Goal: Information Seeking & Learning: Check status

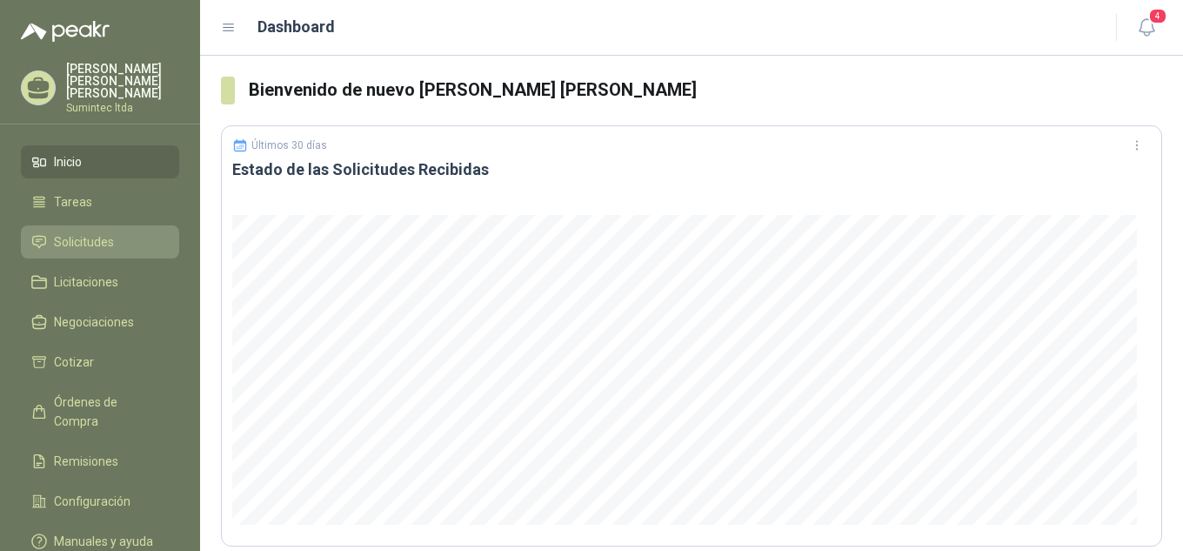
click at [112, 232] on span "Solicitudes" at bounding box center [84, 241] width 60 height 19
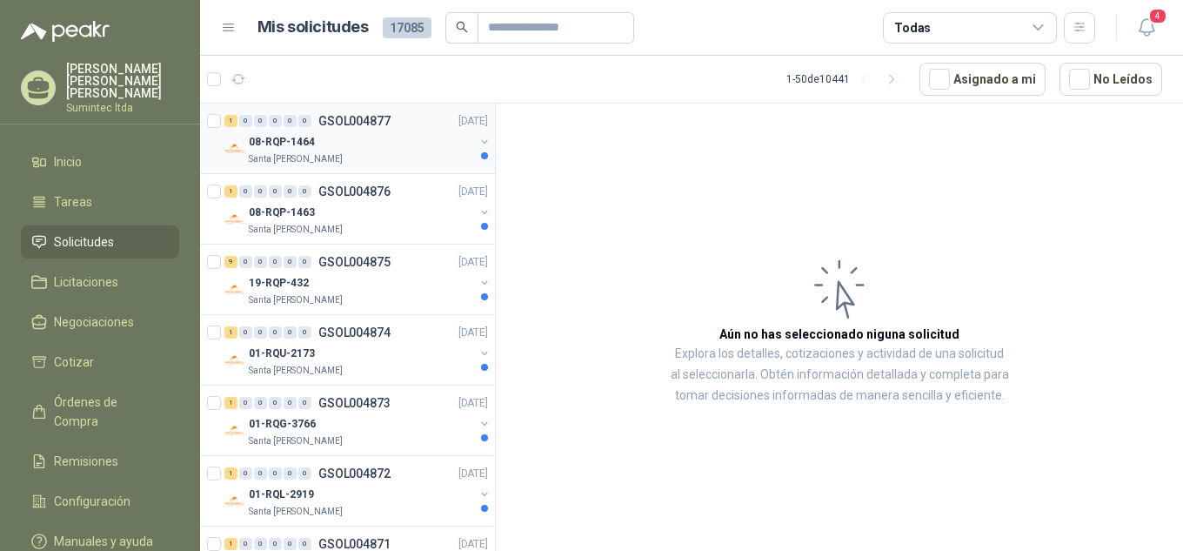
click at [280, 134] on p "08-RQP-1464" at bounding box center [282, 142] width 66 height 17
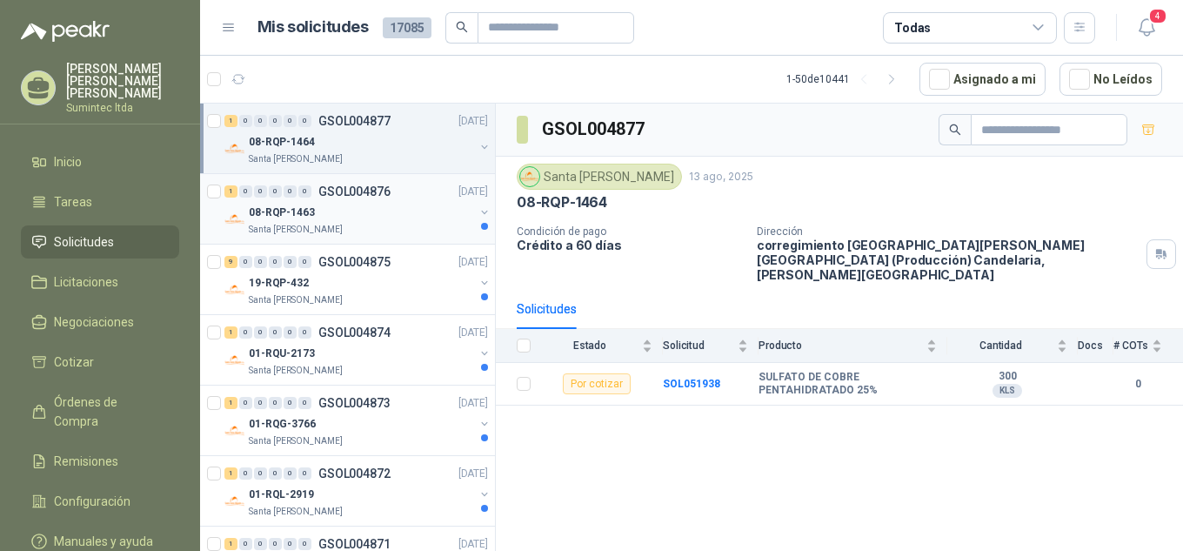
click at [318, 231] on p "Santa [PERSON_NAME]" at bounding box center [296, 230] width 94 height 14
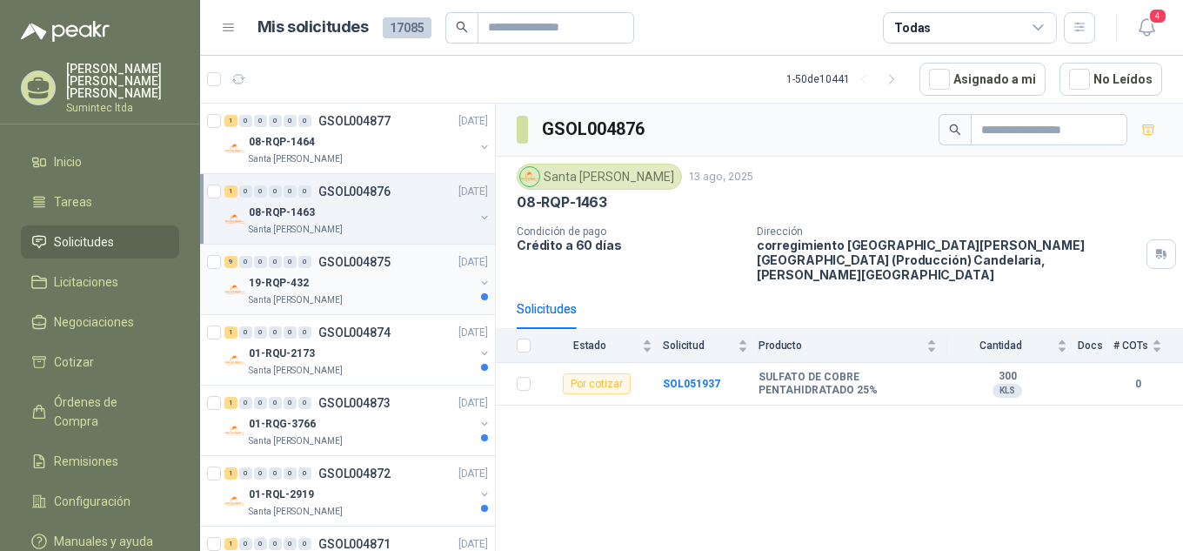
click at [347, 265] on p "GSOL004875" at bounding box center [354, 262] width 72 height 12
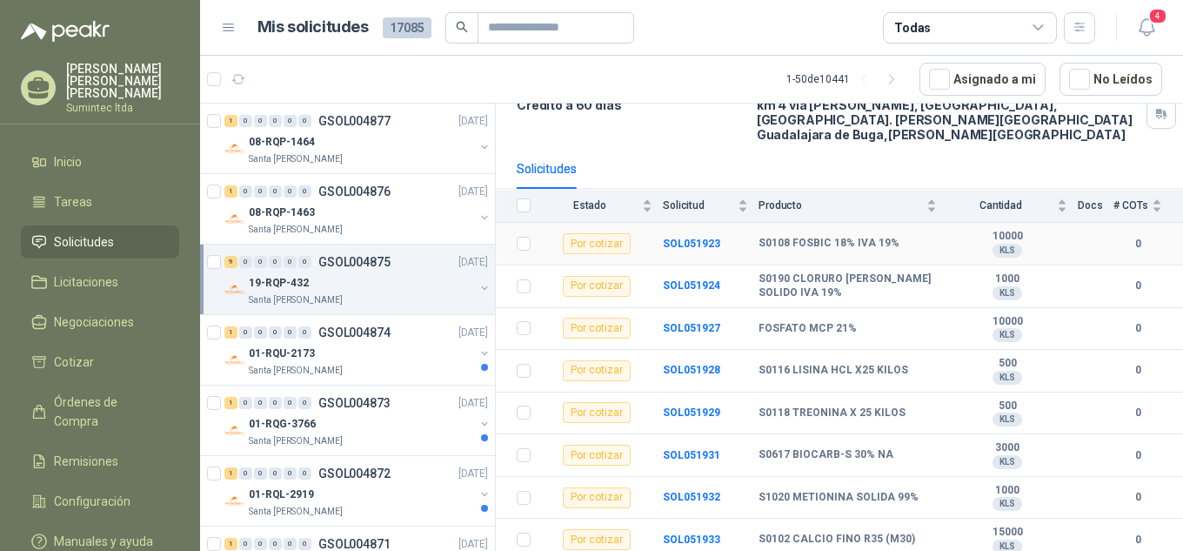
scroll to position [172, 0]
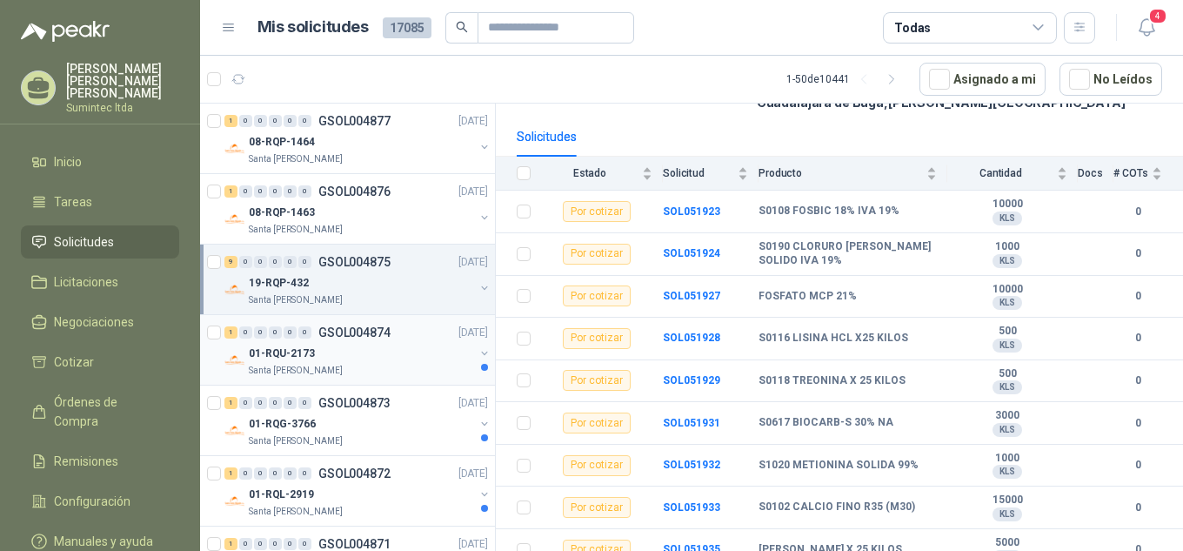
click at [312, 336] on div "1 0 0 0 0 0 GSOL004874" at bounding box center [307, 332] width 166 height 12
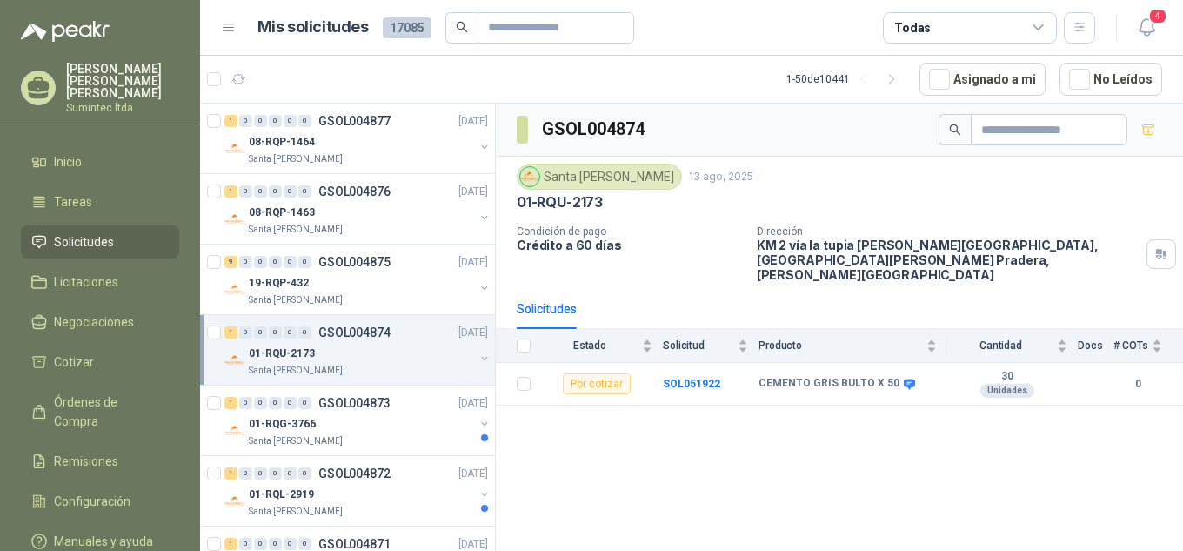
click at [337, 366] on div "Santa [PERSON_NAME]" at bounding box center [361, 371] width 225 height 14
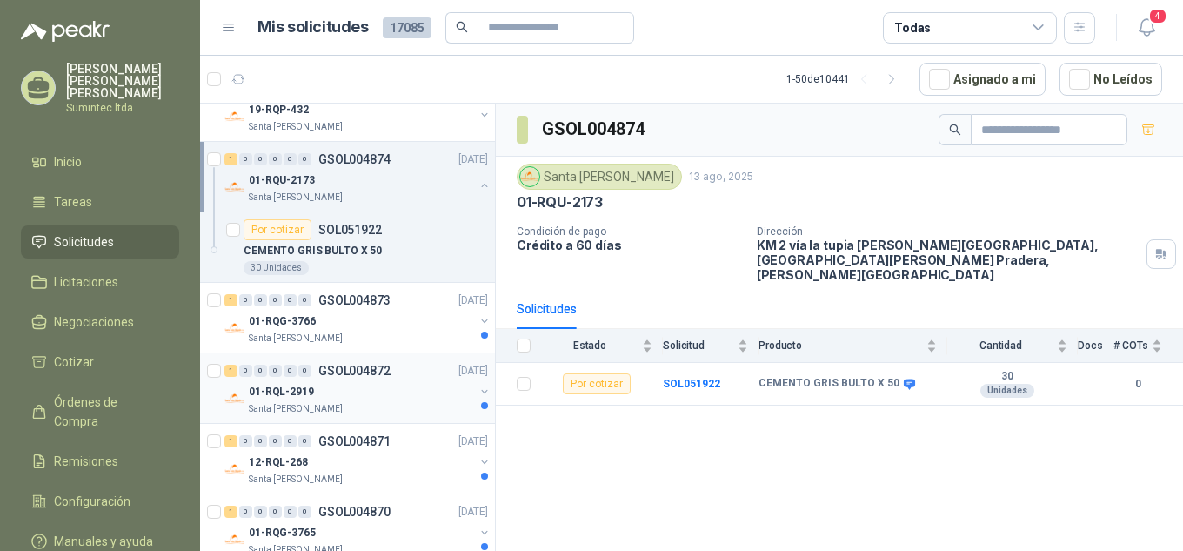
scroll to position [174, 0]
click at [357, 324] on div "01-RQG-3766" at bounding box center [361, 320] width 225 height 21
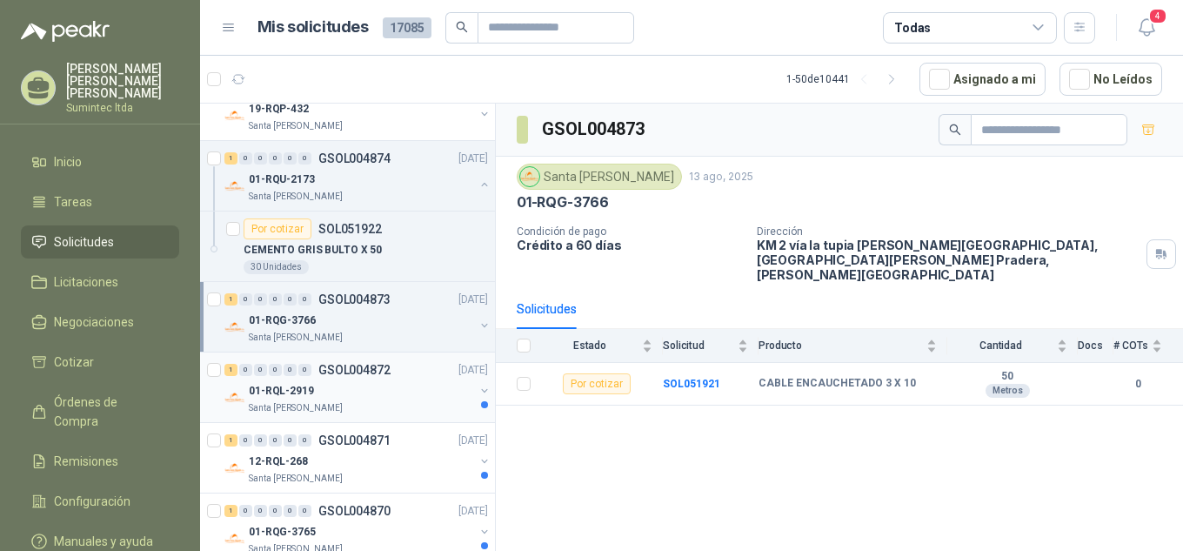
click at [393, 399] on div "01-RQL-2919" at bounding box center [361, 390] width 225 height 21
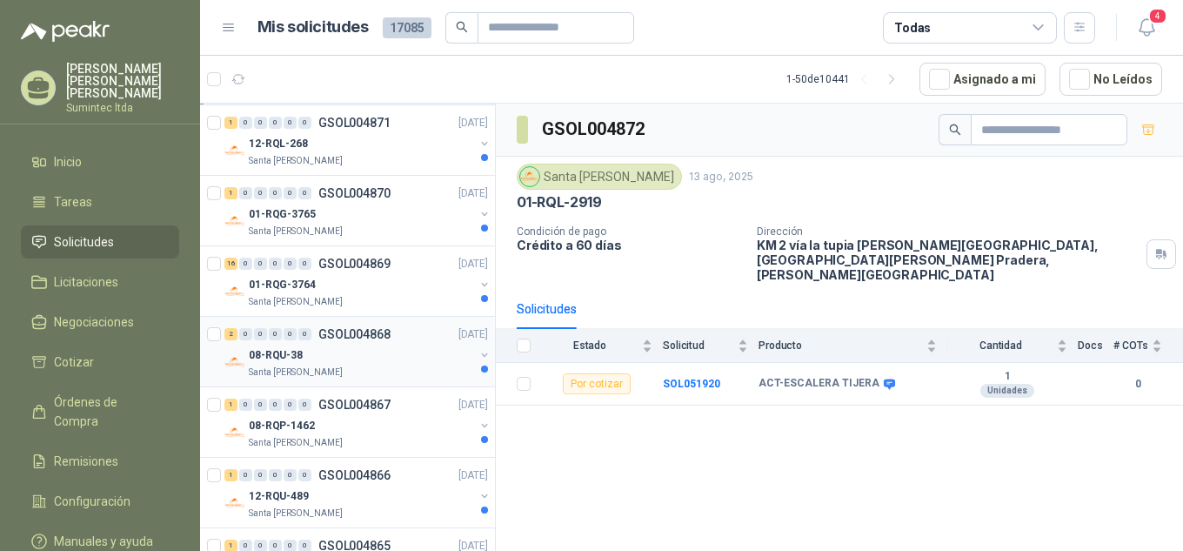
scroll to position [522, 0]
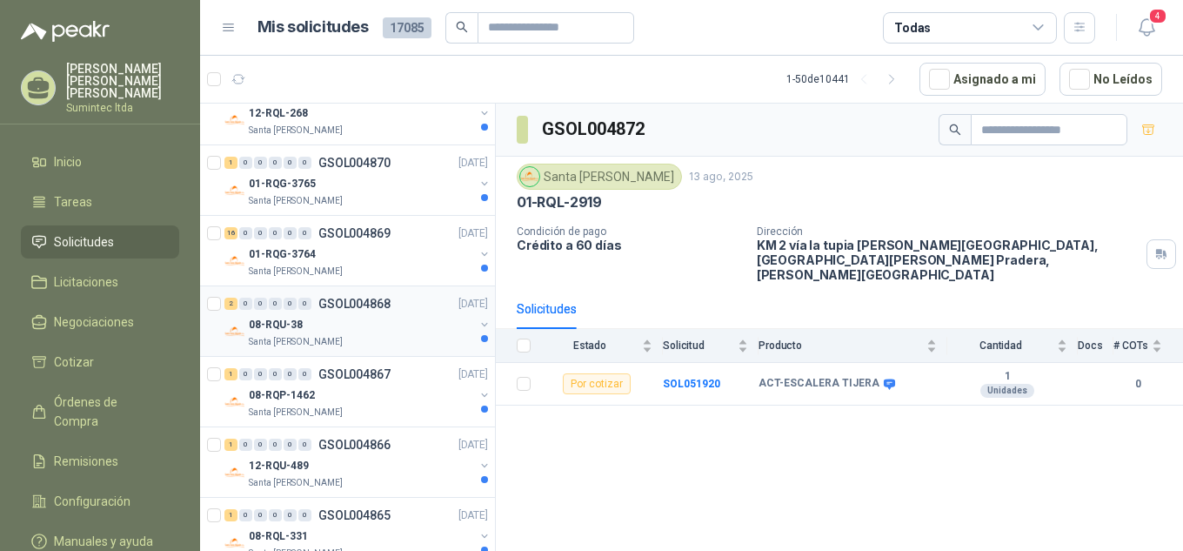
click at [350, 339] on div "Santa [PERSON_NAME]" at bounding box center [361, 342] width 225 height 14
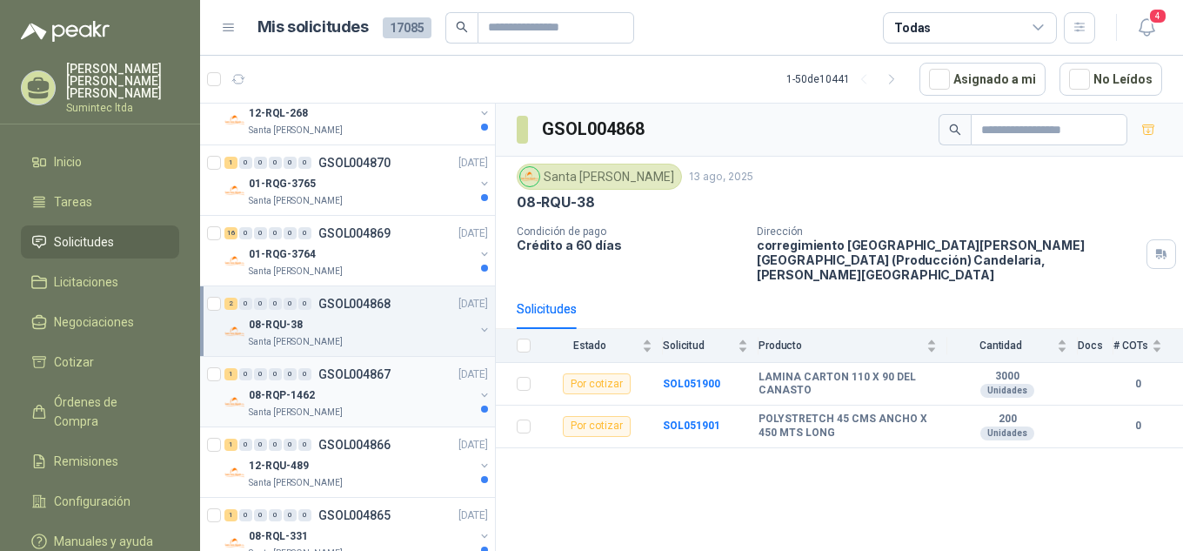
click at [299, 405] on div "08-RQP-1462" at bounding box center [361, 395] width 225 height 21
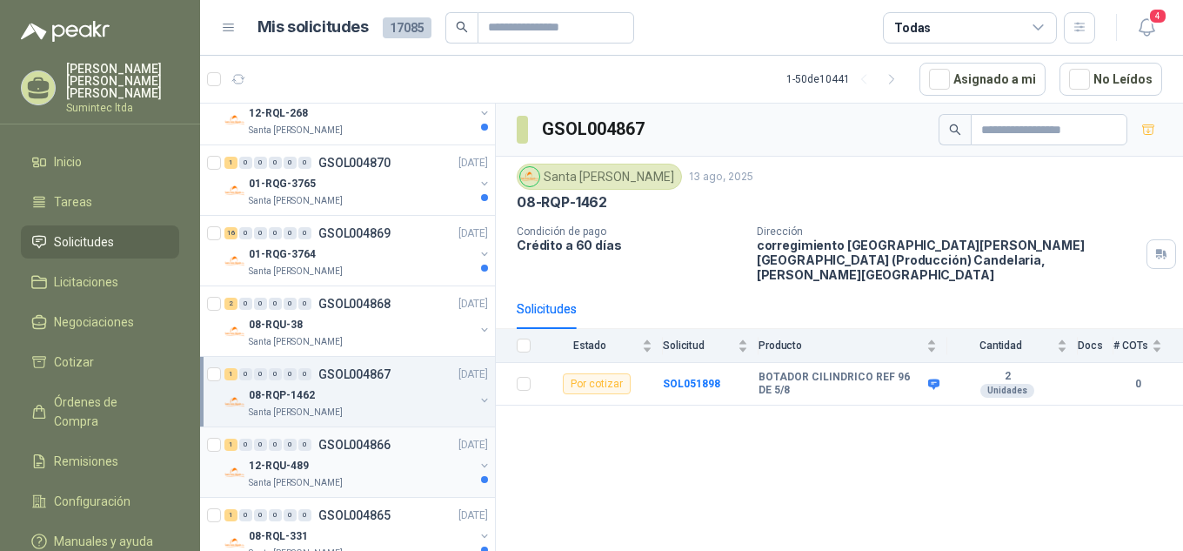
click at [310, 458] on div "12-RQU-489" at bounding box center [361, 465] width 225 height 21
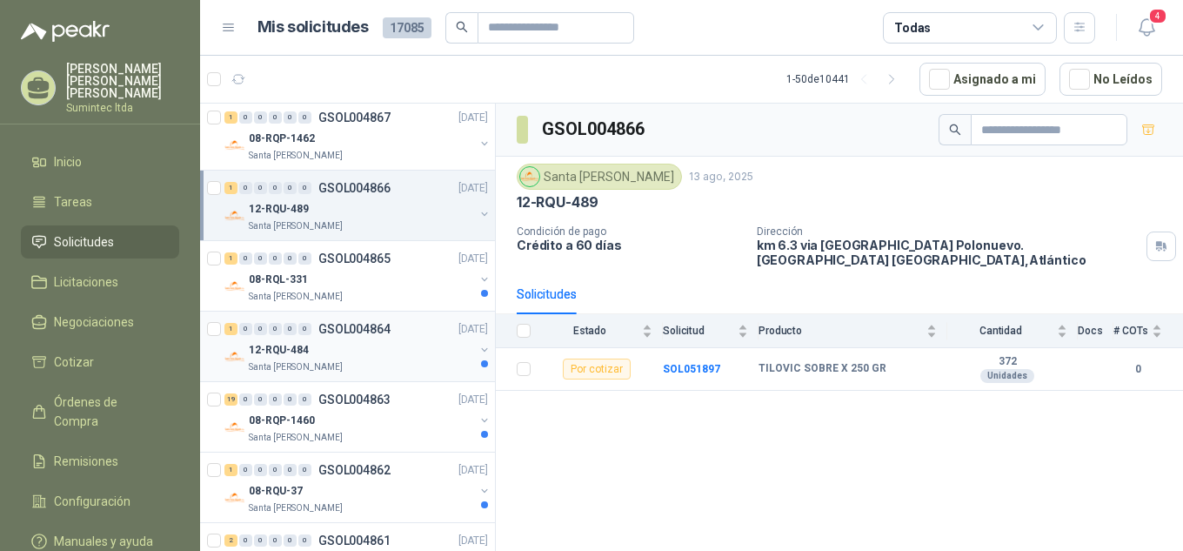
scroll to position [783, 0]
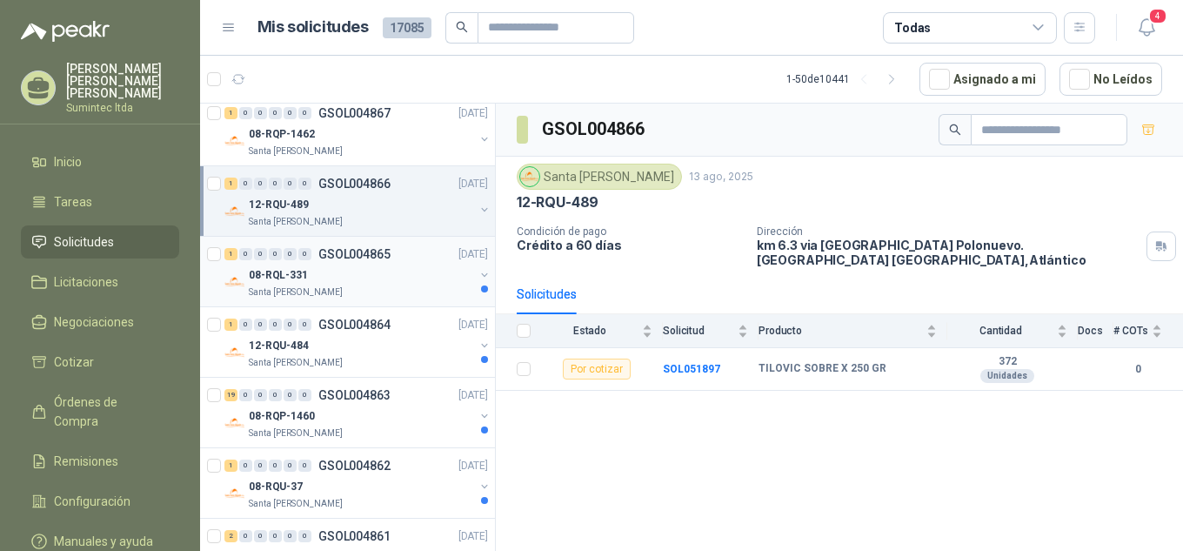
click at [354, 283] on div "08-RQL-331" at bounding box center [361, 275] width 225 height 21
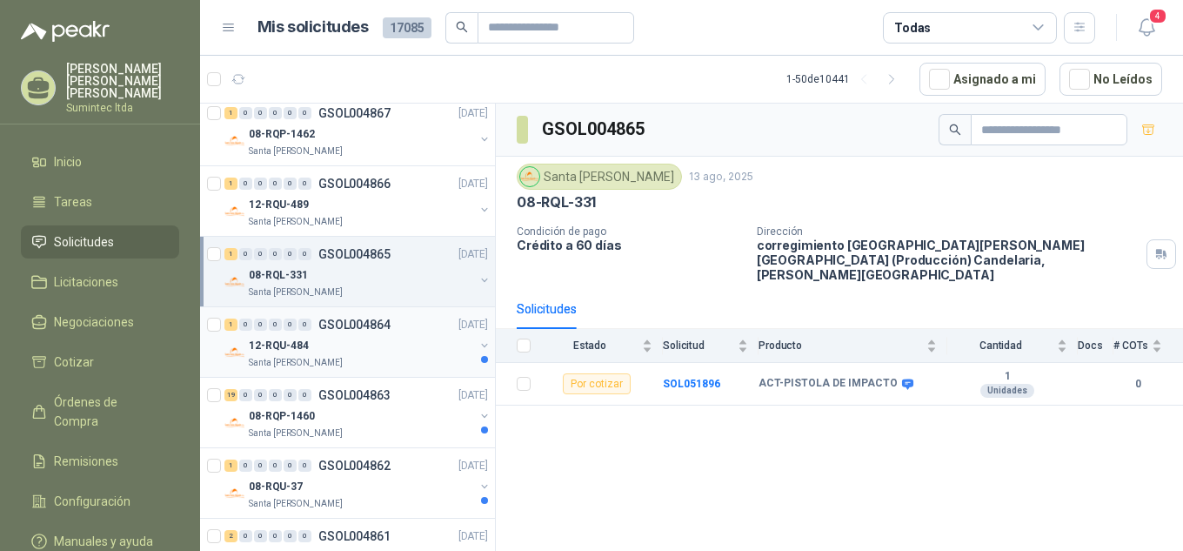
click at [333, 342] on div "12-RQU-484" at bounding box center [361, 345] width 225 height 21
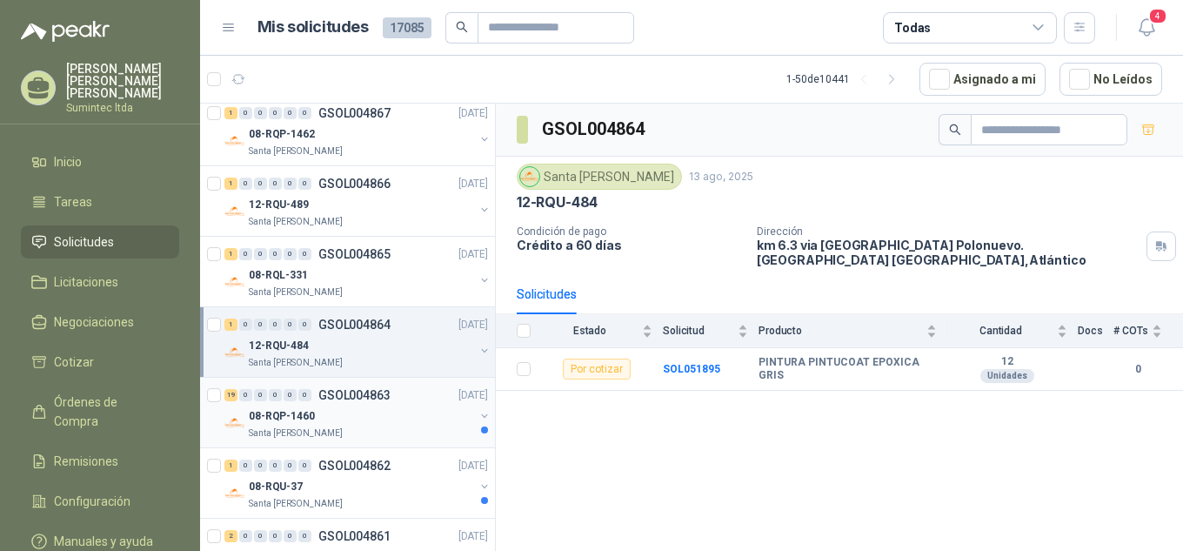
click at [345, 399] on p "GSOL004863" at bounding box center [354, 395] width 72 height 12
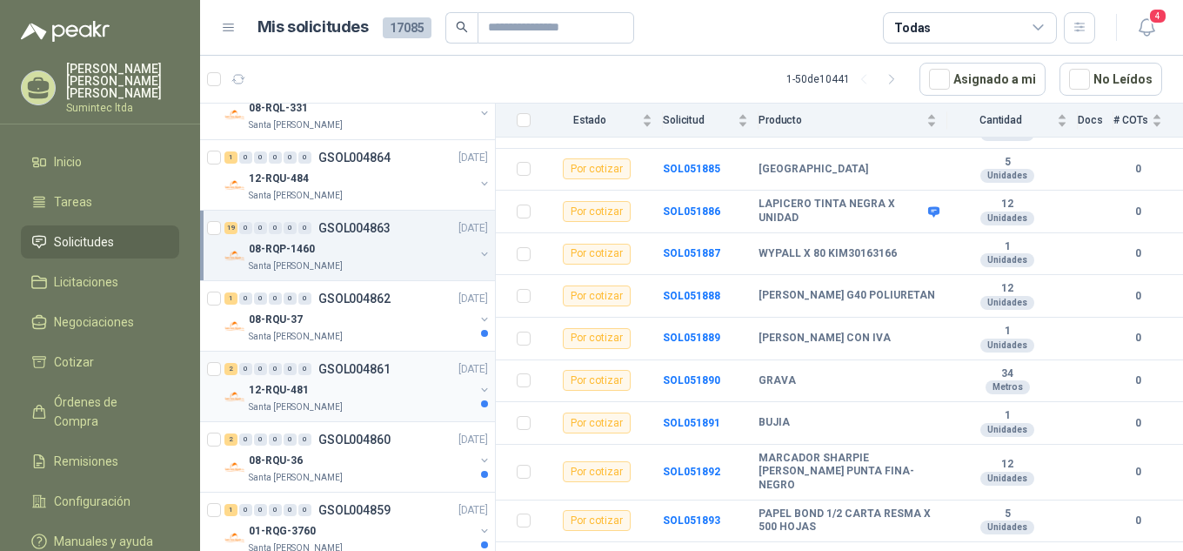
scroll to position [957, 0]
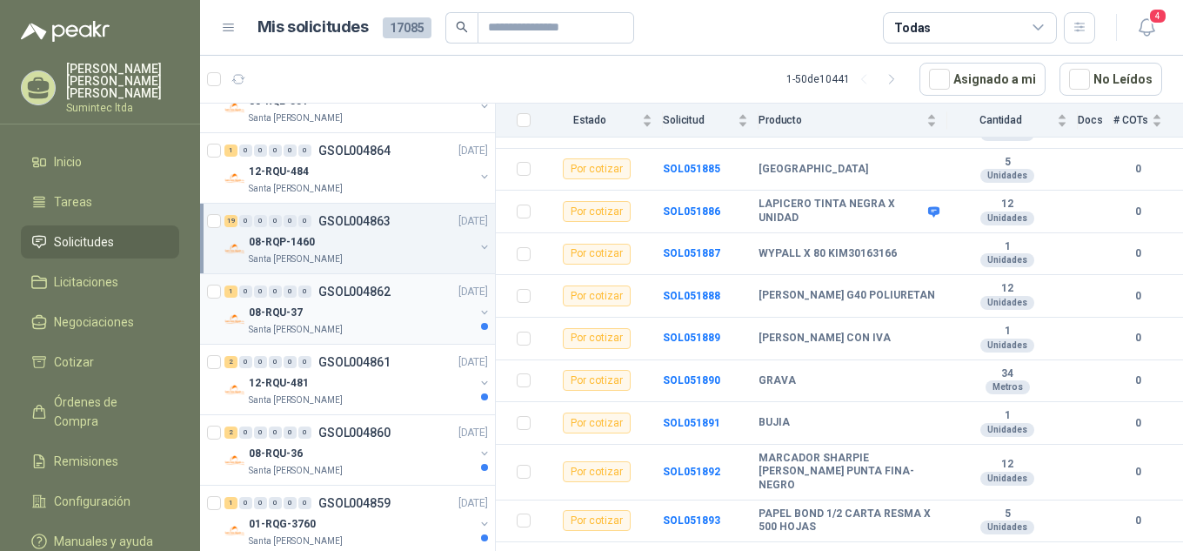
click at [298, 314] on p "08-RQU-37" at bounding box center [276, 313] width 54 height 17
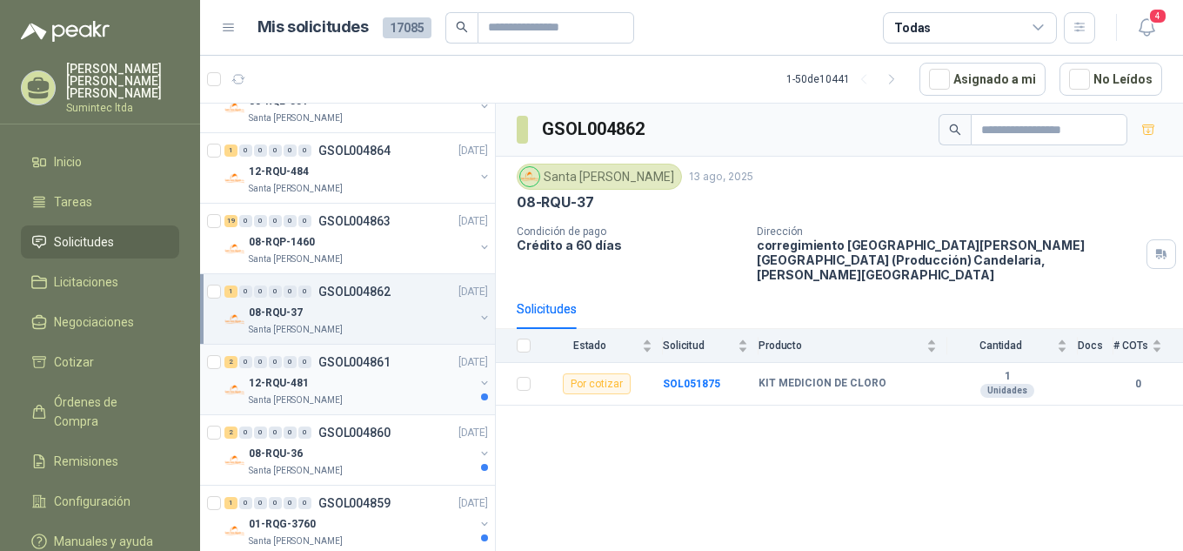
click at [298, 392] on div "12-RQU-481" at bounding box center [361, 382] width 225 height 21
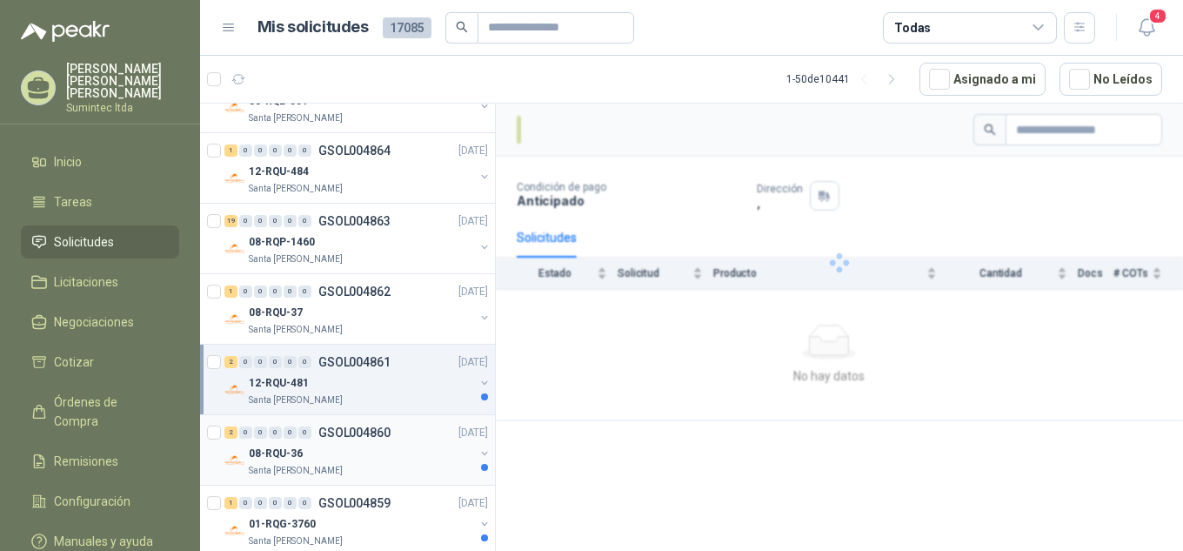
click at [307, 441] on div "2 0 0 0 0 0 GSOL004860 [DATE]" at bounding box center [357, 432] width 267 height 21
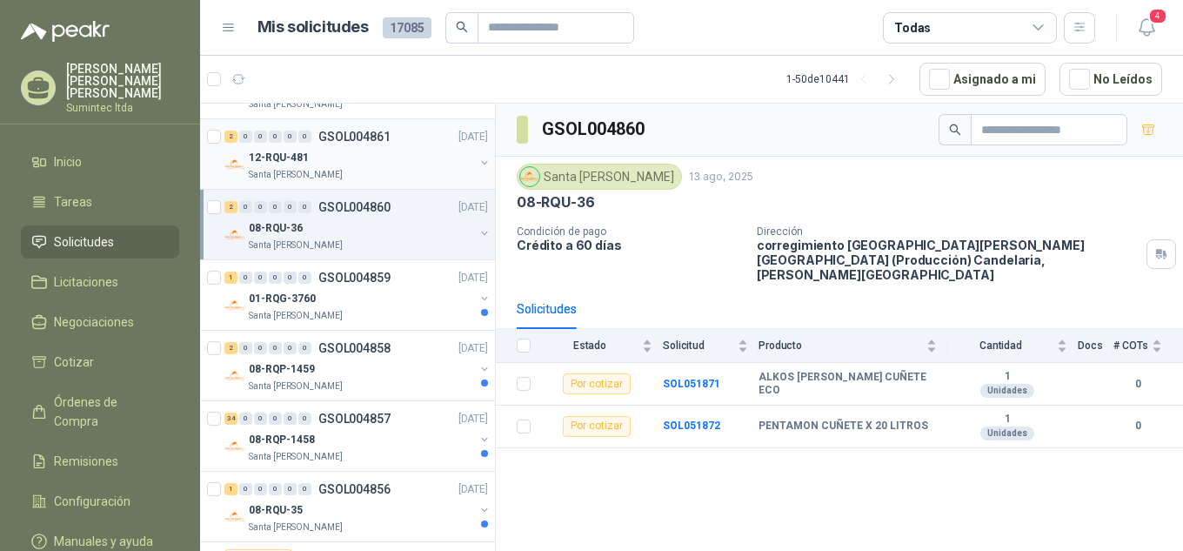
scroll to position [1218, 0]
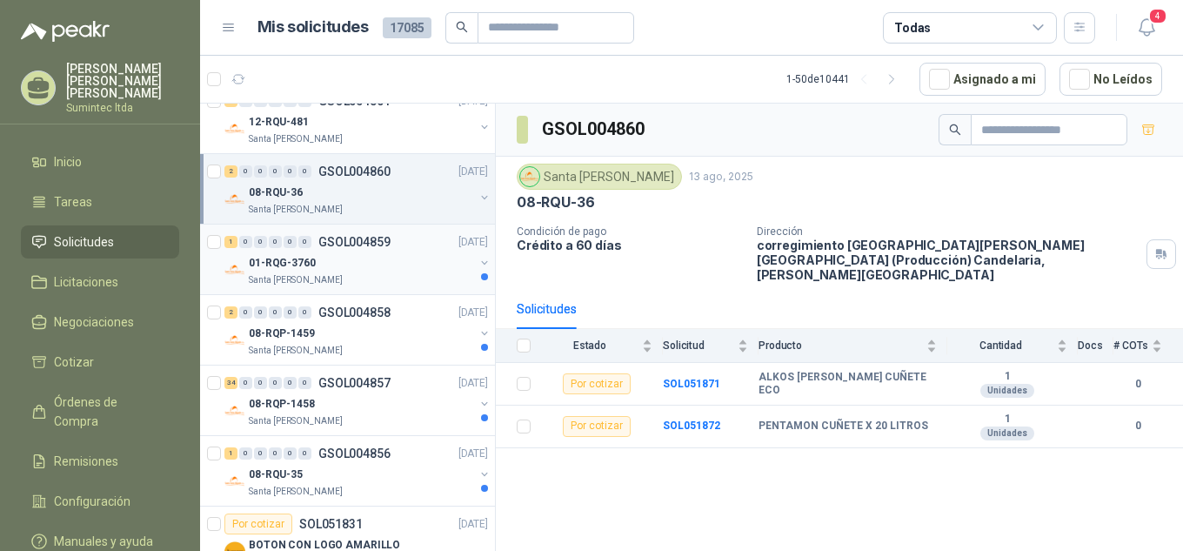
click at [313, 267] on div "01-RQG-3760" at bounding box center [361, 262] width 225 height 21
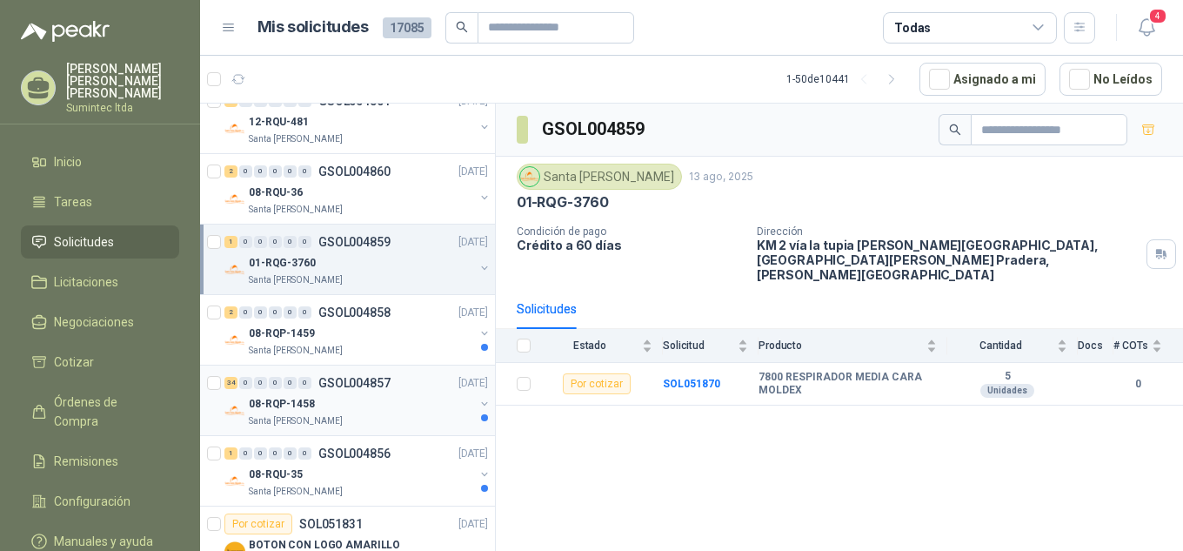
click at [361, 420] on div "Santa [PERSON_NAME]" at bounding box center [361, 421] width 225 height 14
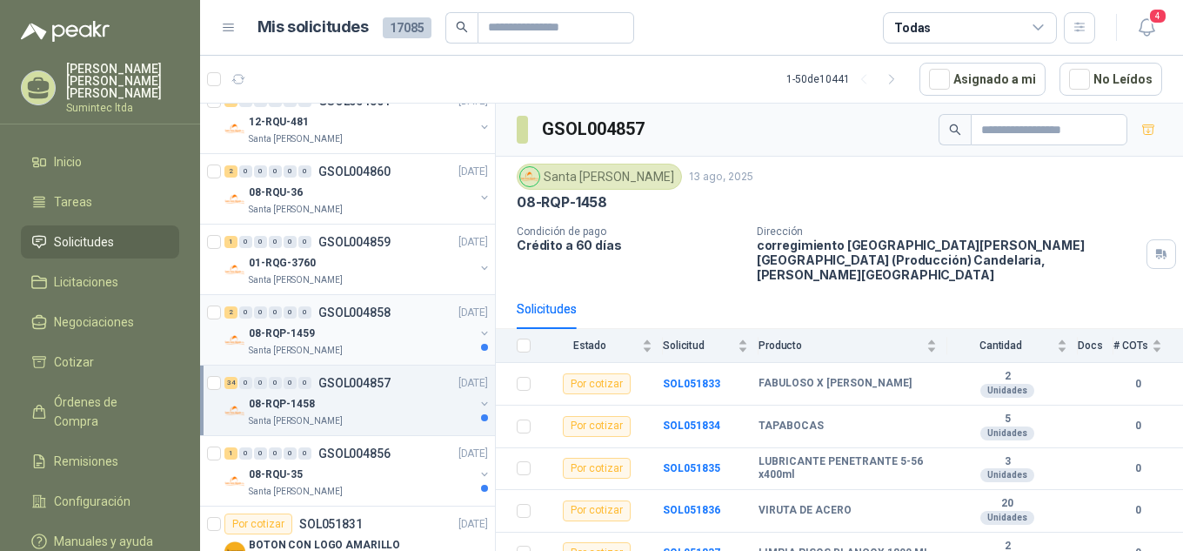
click at [313, 320] on div "2 0 0 0 0 0 GSOL004858 [DATE]" at bounding box center [357, 312] width 267 height 21
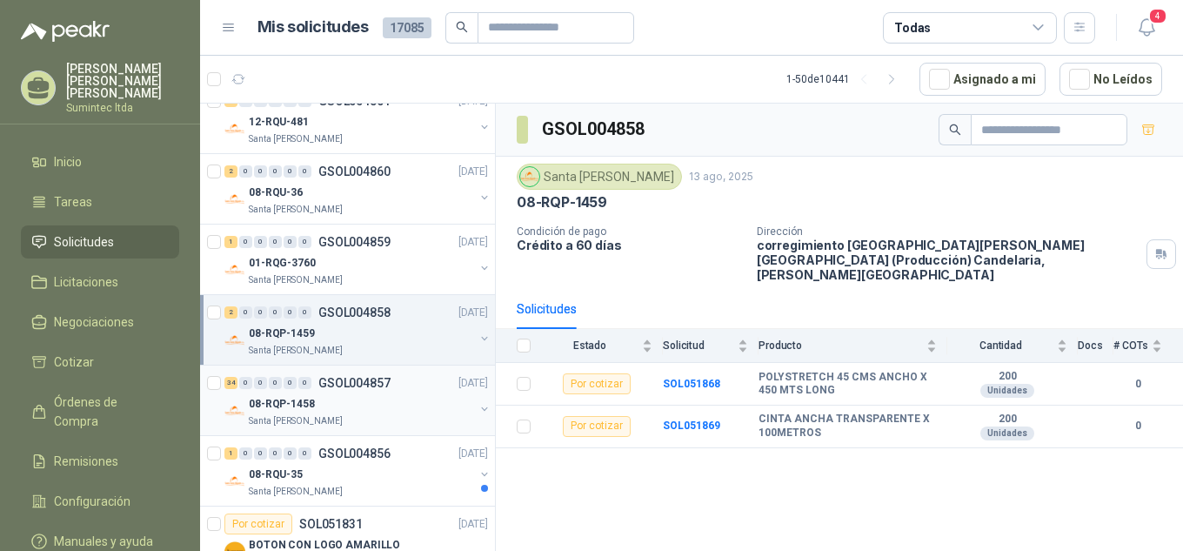
drag, startPoint x: 333, startPoint y: 397, endPoint x: 357, endPoint y: 402, distance: 24.1
click at [334, 398] on div "08-RQP-1458" at bounding box center [361, 403] width 225 height 21
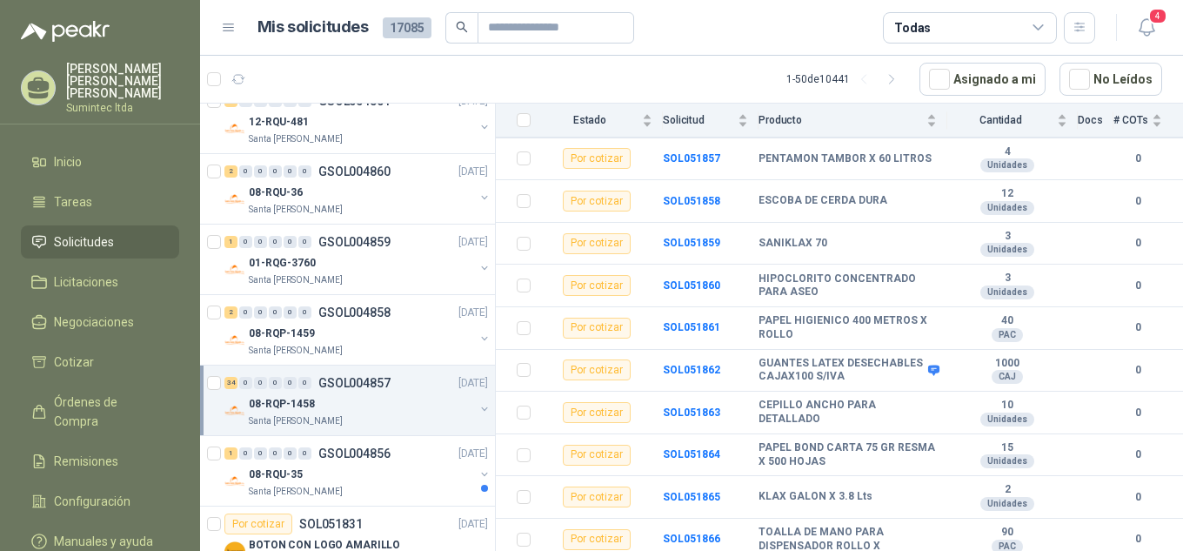
scroll to position [1243, 0]
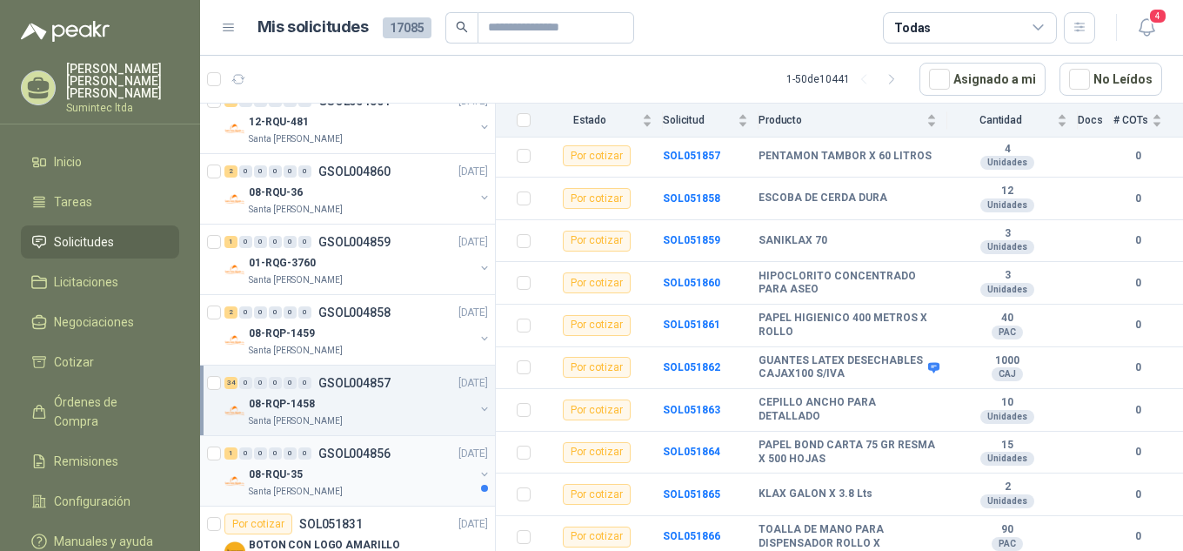
click at [312, 460] on div "1 0 0 0 0 0 GSOL004856 [DATE]" at bounding box center [357, 453] width 267 height 21
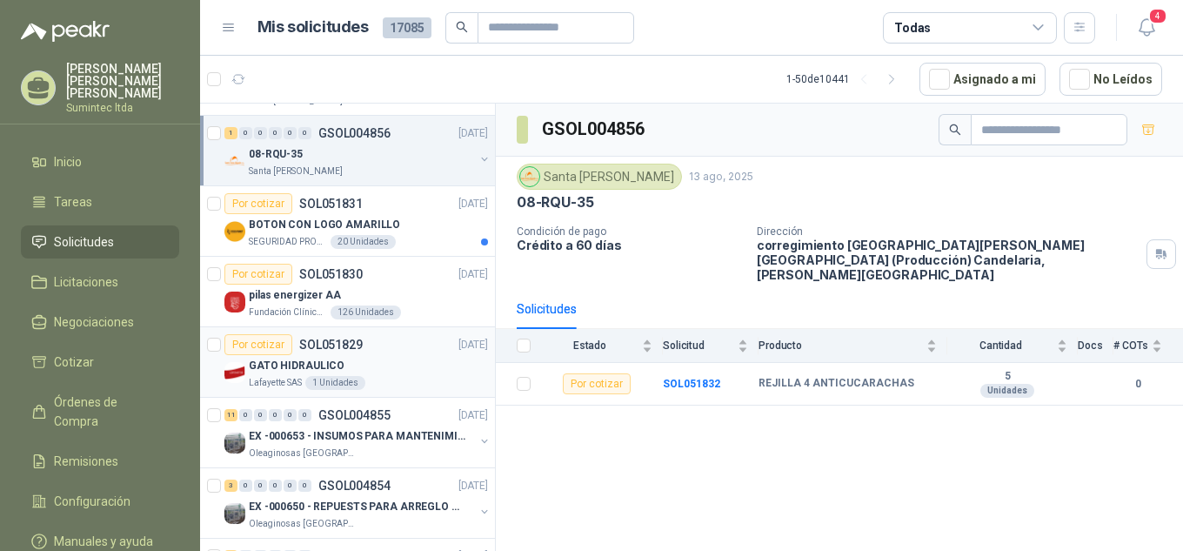
scroll to position [1566, 0]
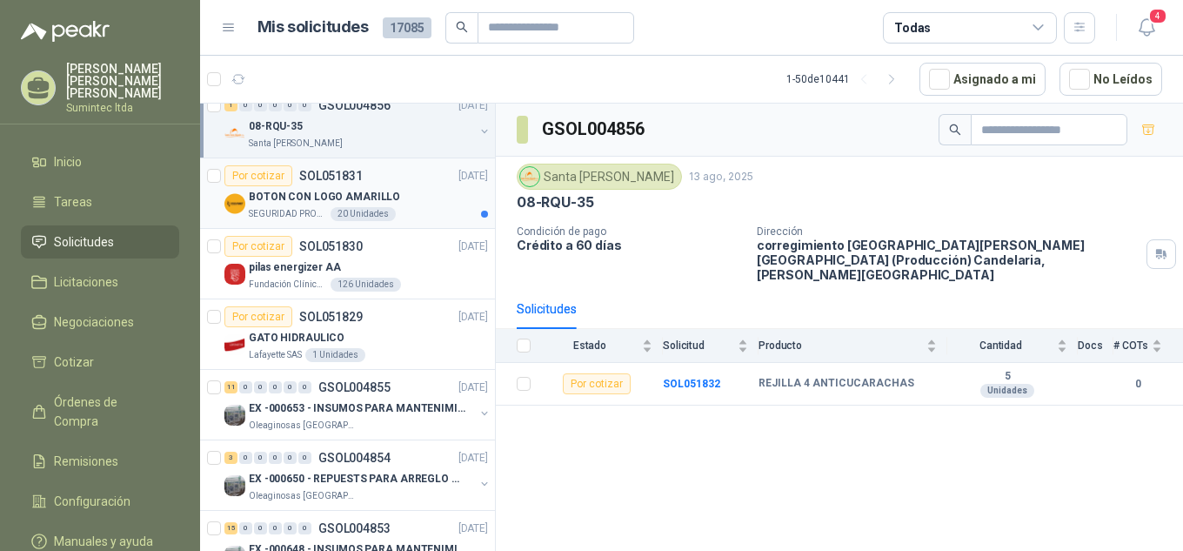
click at [375, 187] on div "BOTON CON LOGO AMARILLO" at bounding box center [368, 196] width 239 height 21
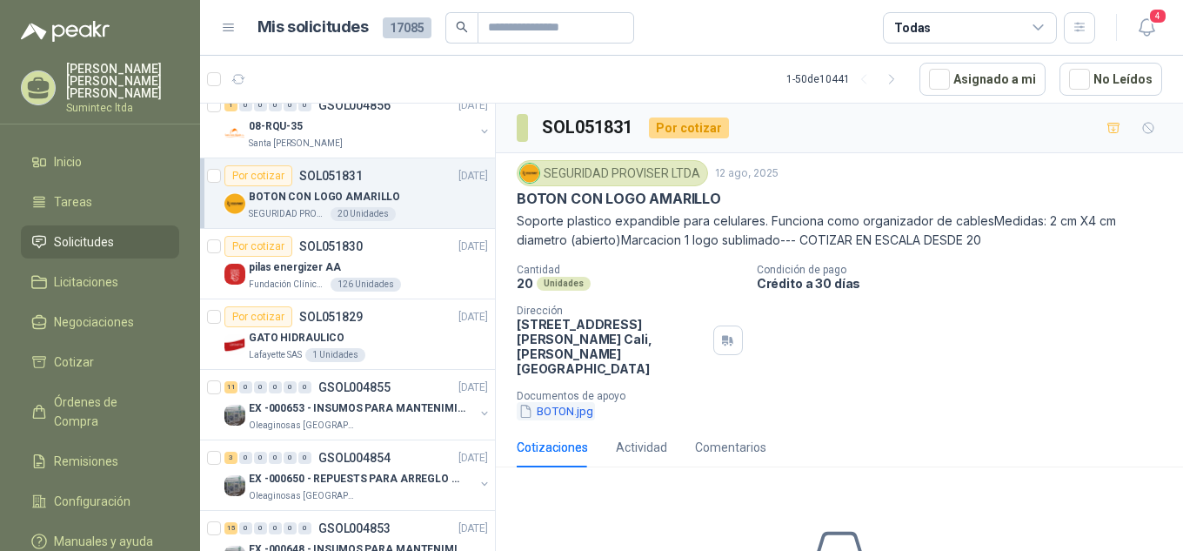
click at [573, 402] on button "BOTON.jpg" at bounding box center [556, 411] width 78 height 18
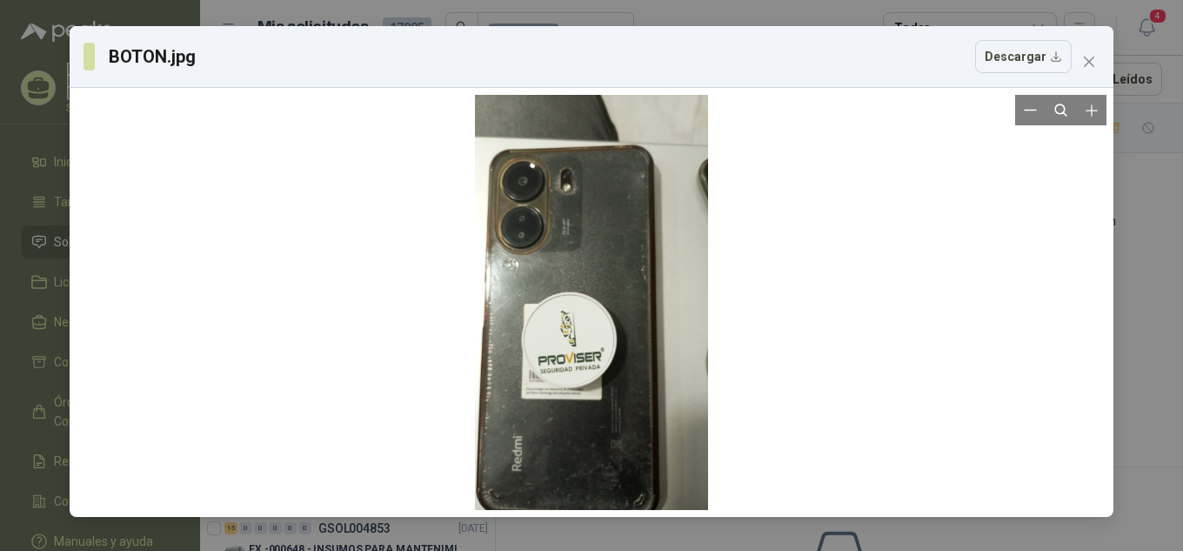
click at [582, 350] on div at bounding box center [591, 302] width 233 height 415
click at [1154, 191] on div "BOTON.jpg Descargar" at bounding box center [591, 275] width 1183 height 551
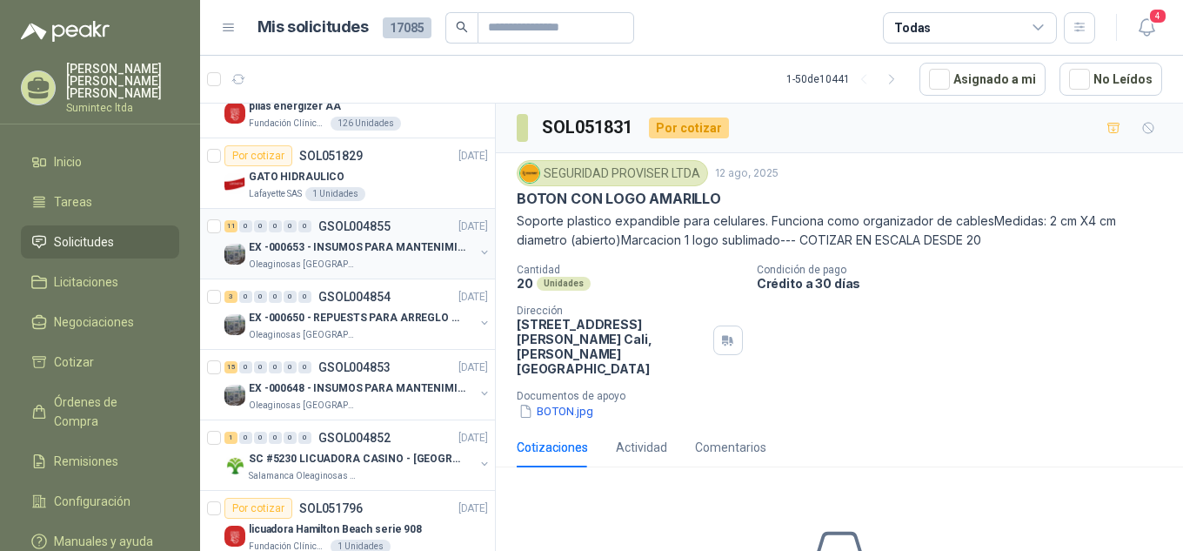
scroll to position [1740, 0]
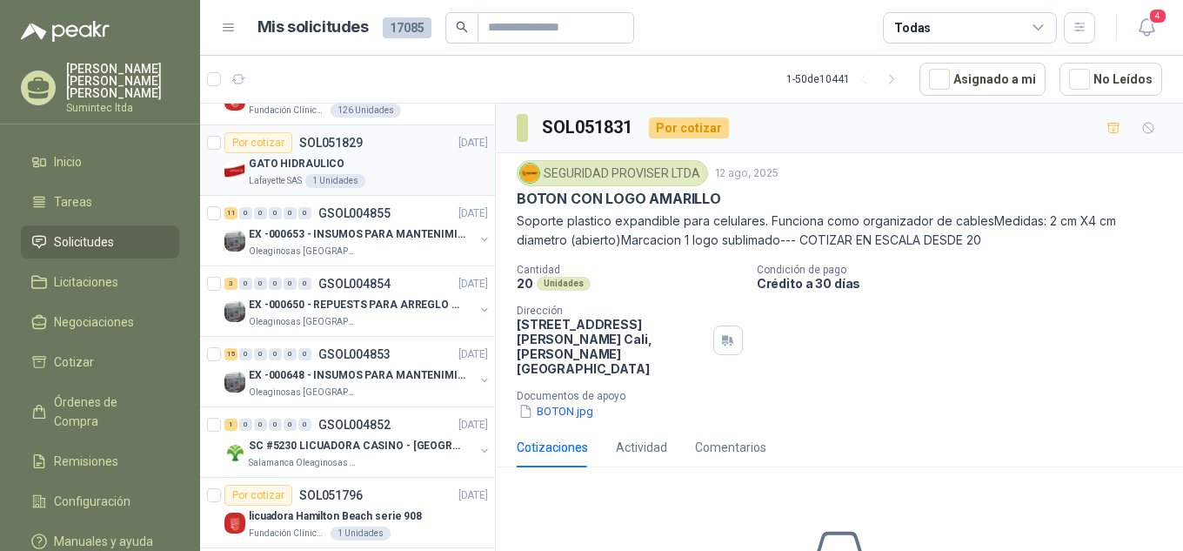
click at [322, 171] on p "GATO HIDRAULICO" at bounding box center [297, 164] width 96 height 17
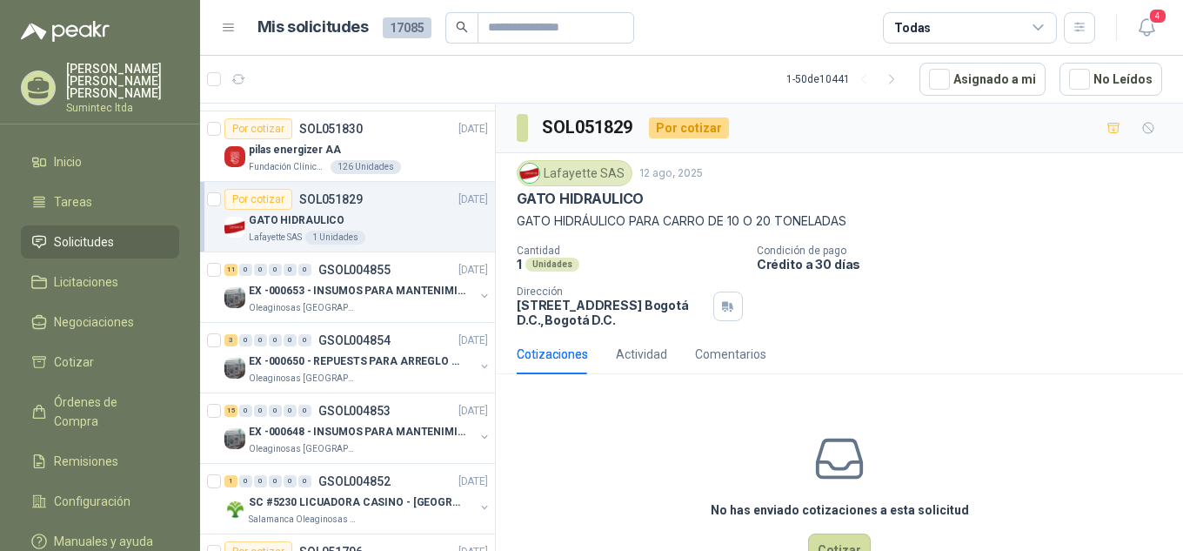
scroll to position [1653, 0]
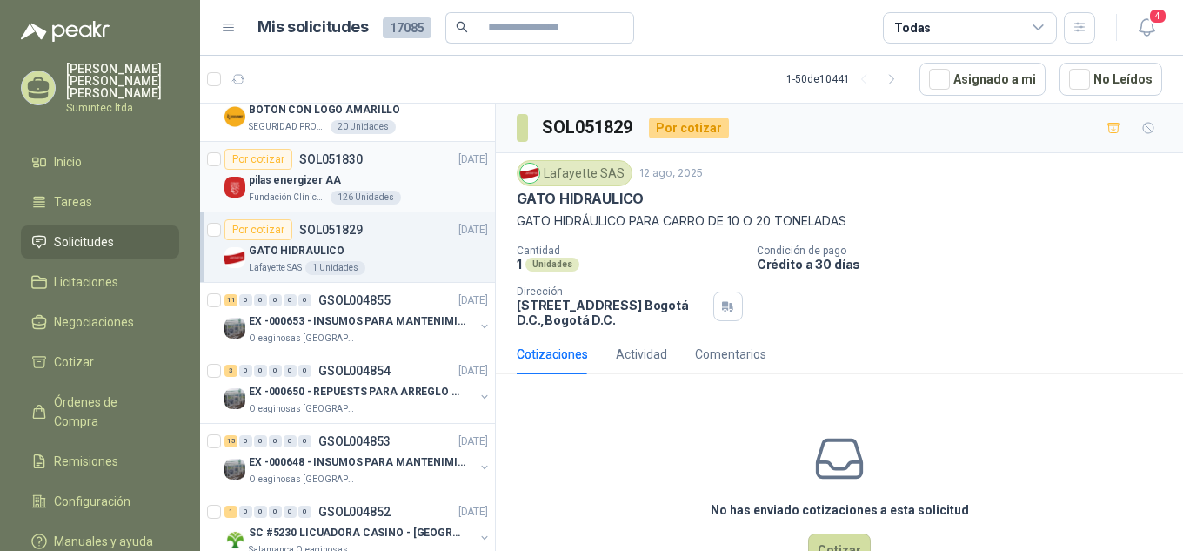
click at [336, 195] on div "126 Unidades" at bounding box center [366, 198] width 70 height 14
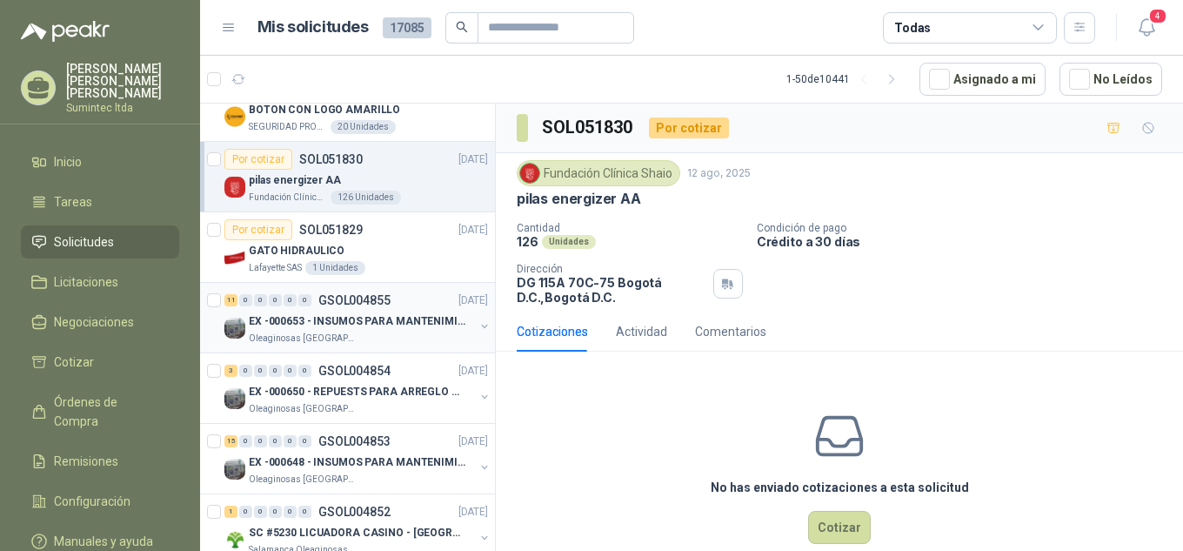
click at [357, 350] on div "11 0 0 0 0 0 GSOL004855 [DATE] EX -000653 - INSUMOS PARA MANTENIMIENTO A [PERSO…" at bounding box center [347, 318] width 295 height 70
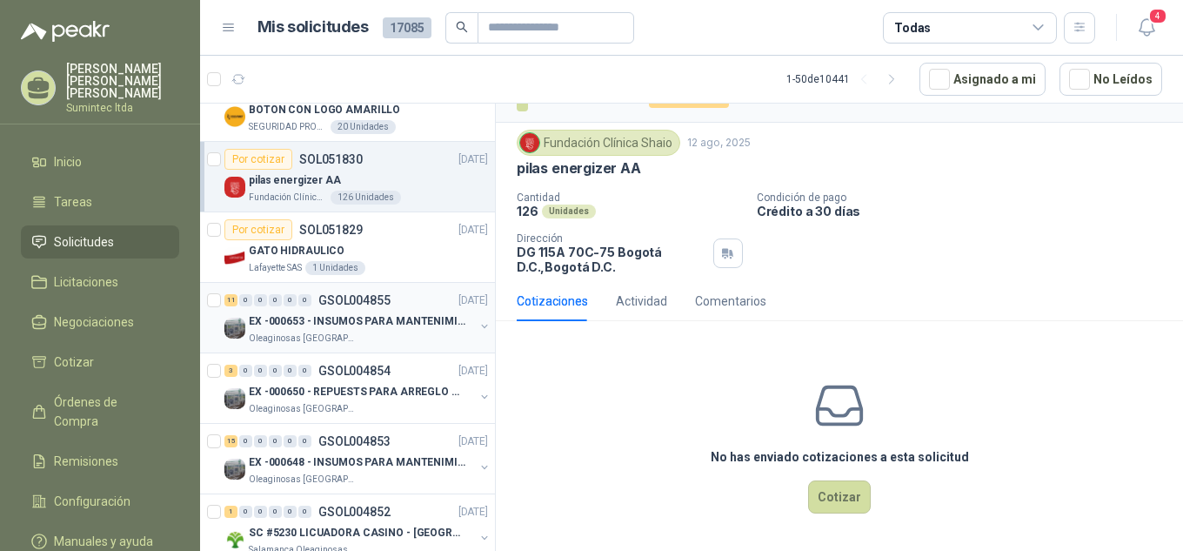
click at [325, 330] on div "EX -000653 - INSUMOS PARA MANTENIMIENTO A CADENAS" at bounding box center [361, 321] width 225 height 21
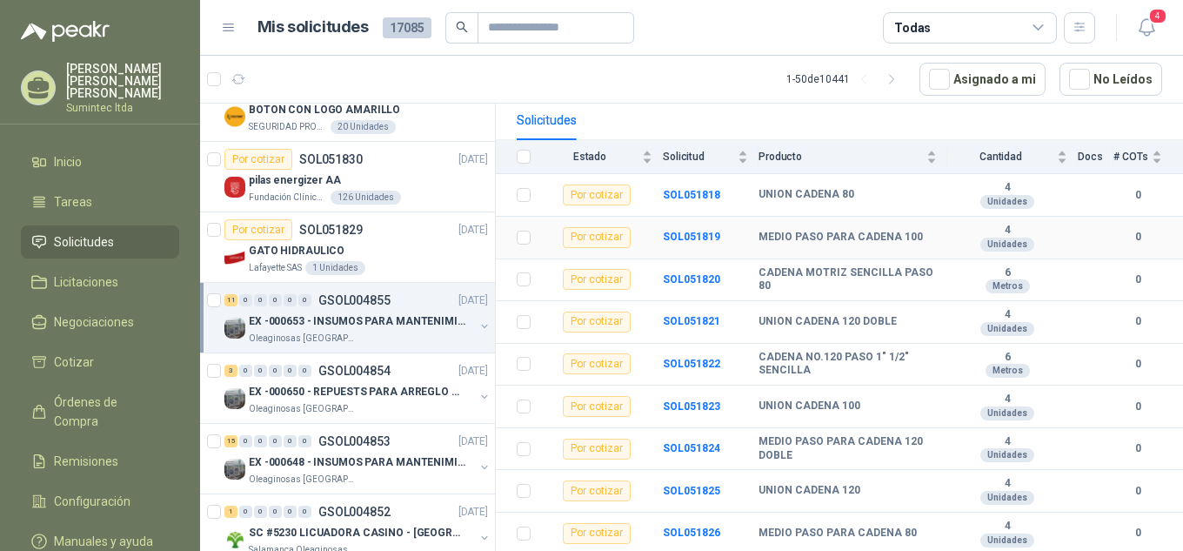
scroll to position [245, 0]
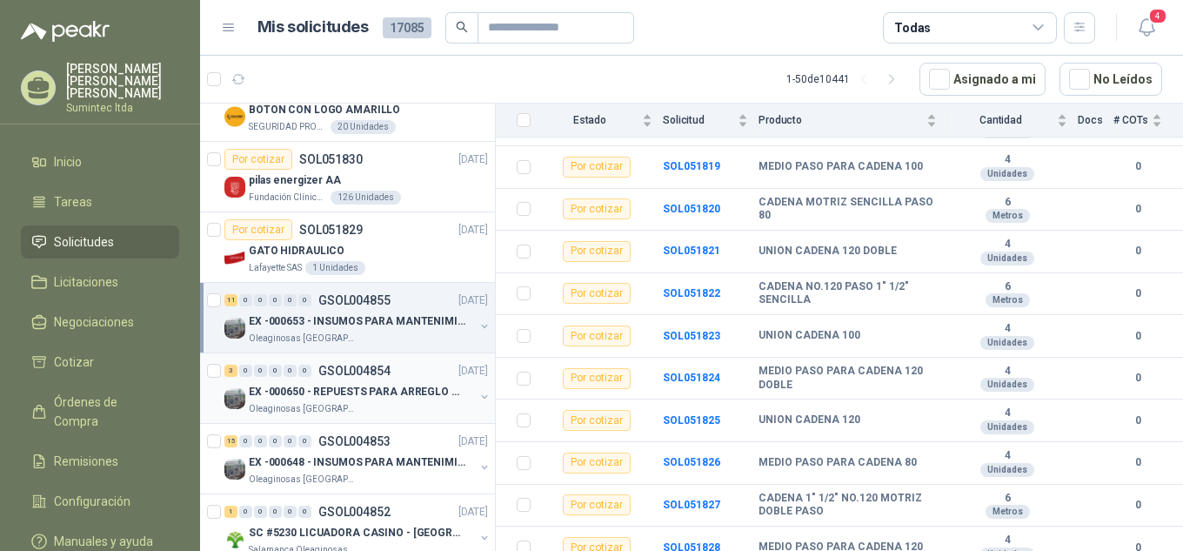
click at [358, 379] on div "3 0 0 0 0 0 GSOL004854 [DATE]" at bounding box center [357, 370] width 267 height 21
